Goal: Information Seeking & Learning: Learn about a topic

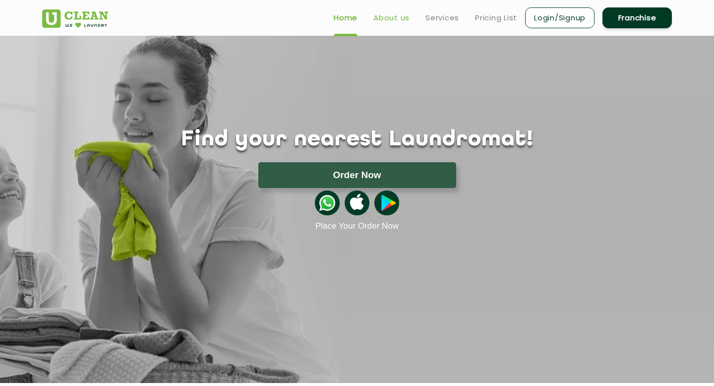
click at [392, 13] on link "About us" at bounding box center [391, 18] width 36 height 12
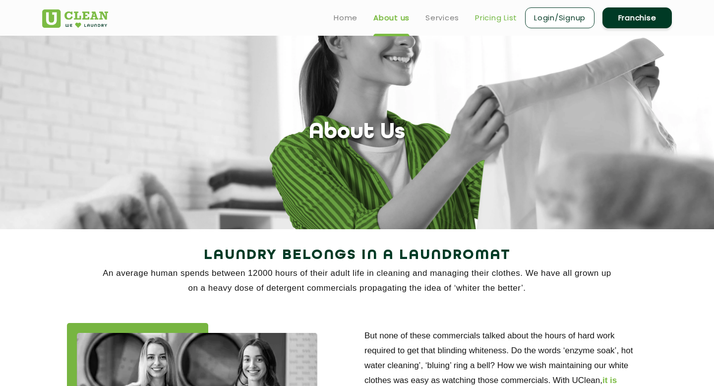
click at [485, 12] on link "Pricing List" at bounding box center [496, 18] width 42 height 12
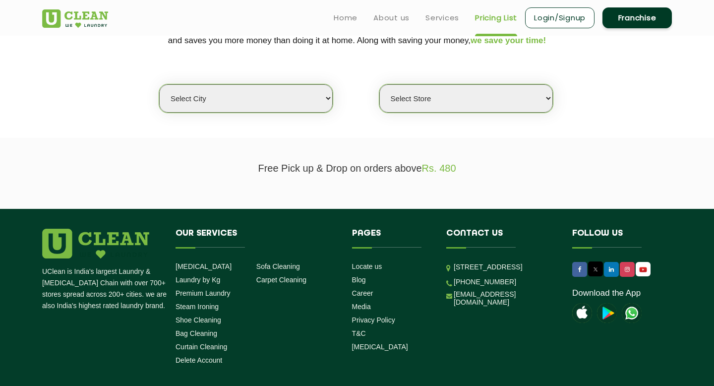
scroll to position [220, 0]
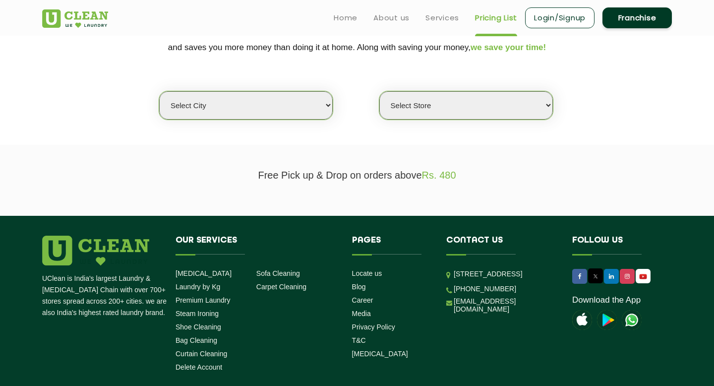
click at [317, 107] on select "Select city [GEOGRAPHIC_DATA] [GEOGRAPHIC_DATA] [GEOGRAPHIC_DATA] [GEOGRAPHIC_D…" at bounding box center [246, 105] width 174 height 28
click at [477, 113] on select "Select Store" at bounding box center [466, 105] width 174 height 28
click at [324, 102] on select "Select city [GEOGRAPHIC_DATA] [GEOGRAPHIC_DATA] [GEOGRAPHIC_DATA] [GEOGRAPHIC_D…" at bounding box center [246, 105] width 174 height 28
select select "128"
click at [159, 91] on select "Select city [GEOGRAPHIC_DATA] [GEOGRAPHIC_DATA] [GEOGRAPHIC_DATA] [GEOGRAPHIC_D…" at bounding box center [246, 105] width 174 height 28
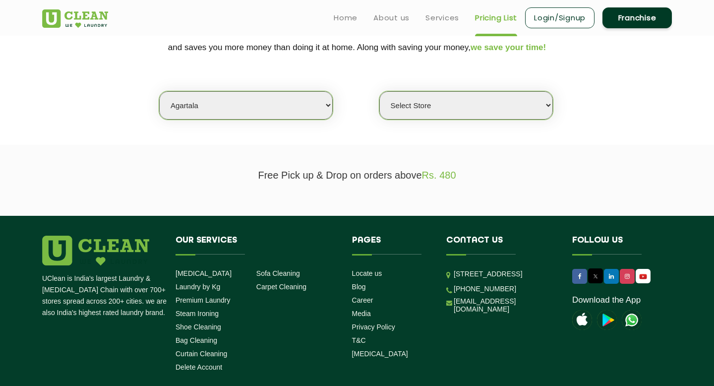
select select "0"
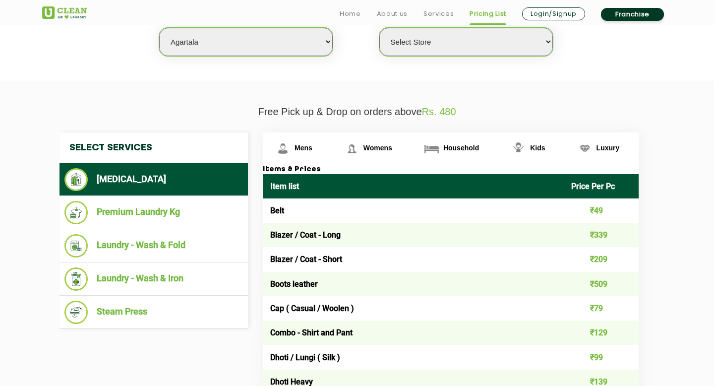
scroll to position [283, 0]
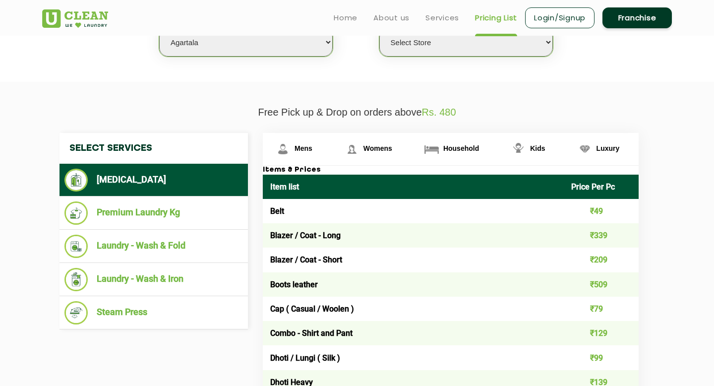
click at [316, 42] on select "Select city [GEOGRAPHIC_DATA] [GEOGRAPHIC_DATA] [GEOGRAPHIC_DATA] [GEOGRAPHIC_D…" at bounding box center [246, 42] width 174 height 28
select select "15"
click at [159, 28] on select "Select city [GEOGRAPHIC_DATA] [GEOGRAPHIC_DATA] [GEOGRAPHIC_DATA] [GEOGRAPHIC_D…" at bounding box center [246, 42] width 174 height 28
select select "0"
click at [369, 152] on span "Womens" at bounding box center [377, 148] width 29 height 8
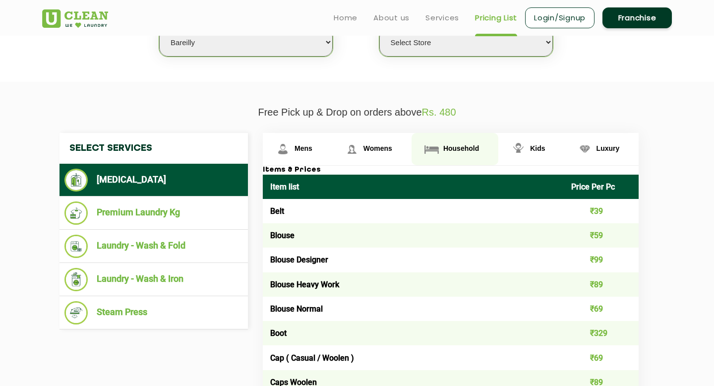
click at [442, 153] on link "Household" at bounding box center [454, 149] width 87 height 32
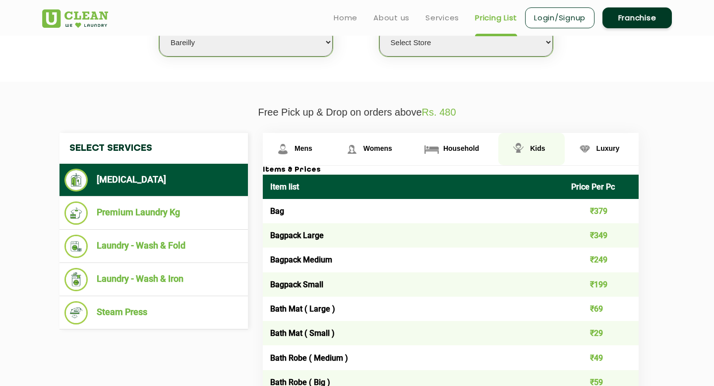
click at [534, 139] on link "Kids" at bounding box center [531, 149] width 66 height 32
